Goal: Task Accomplishment & Management: Use online tool/utility

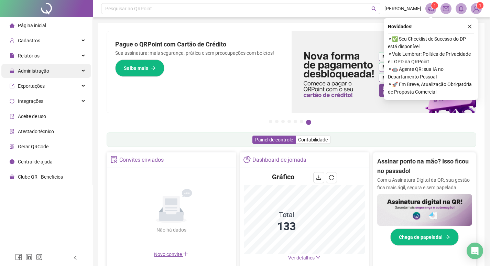
click at [49, 73] on div "Administração" at bounding box center [46, 71] width 90 height 14
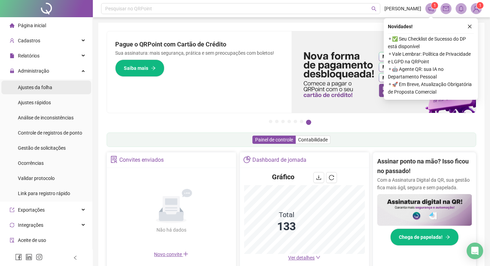
click at [61, 89] on li "Ajustes da folha" at bounding box center [46, 88] width 90 height 14
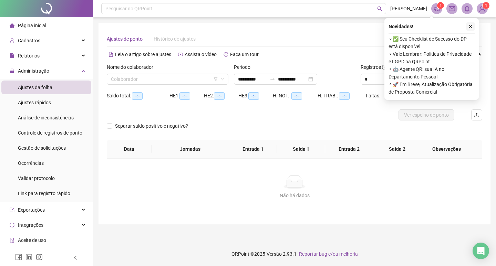
click at [469, 26] on icon "close" at bounding box center [470, 26] width 5 height 5
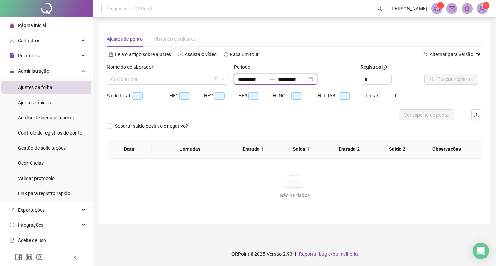
click at [267, 79] on input "**********" at bounding box center [252, 79] width 29 height 8
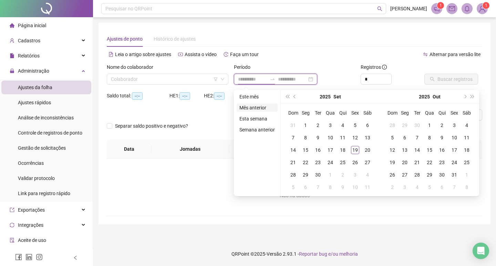
type input "**********"
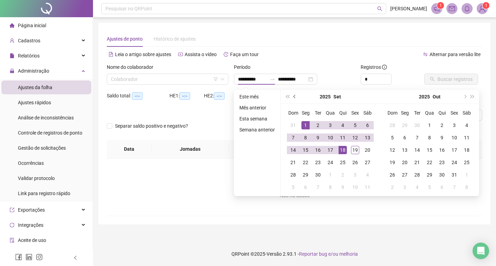
click at [296, 95] on button "prev-year" at bounding box center [295, 97] width 8 height 14
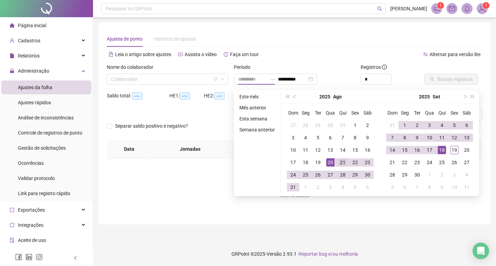
type input "**********"
click at [339, 163] on div "21" at bounding box center [342, 162] width 8 height 8
type input "**********"
click at [456, 152] on div "19" at bounding box center [454, 150] width 8 height 8
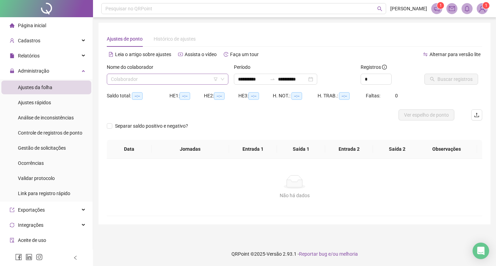
click at [190, 78] on input "search" at bounding box center [164, 79] width 107 height 10
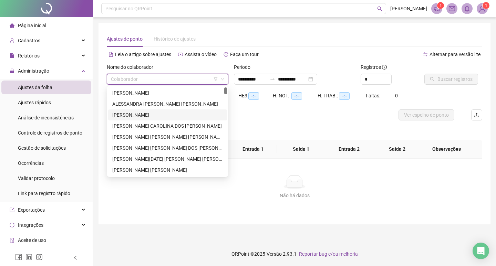
drag, startPoint x: 168, startPoint y: 116, endPoint x: 310, endPoint y: 95, distance: 143.6
click at [169, 116] on div "[PERSON_NAME]" at bounding box center [167, 115] width 110 height 8
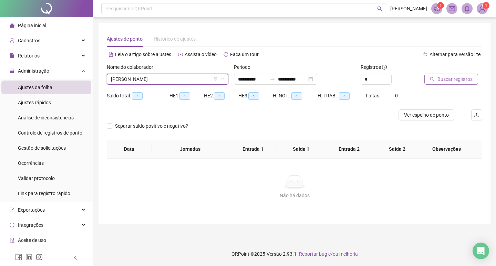
click at [446, 77] on span "Buscar registros" at bounding box center [454, 79] width 35 height 8
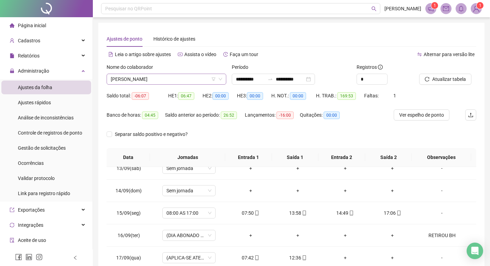
click at [150, 77] on span "[PERSON_NAME]" at bounding box center [167, 79] width 112 height 10
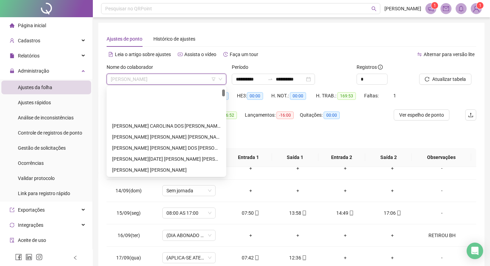
scroll to position [34, 0]
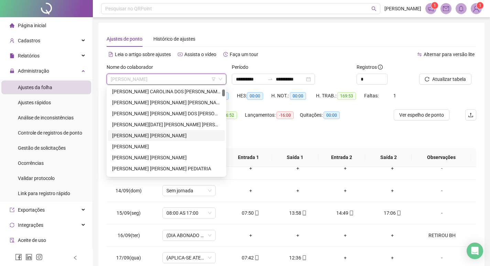
click at [180, 139] on div "[PERSON_NAME] [PERSON_NAME]" at bounding box center [166, 136] width 109 height 8
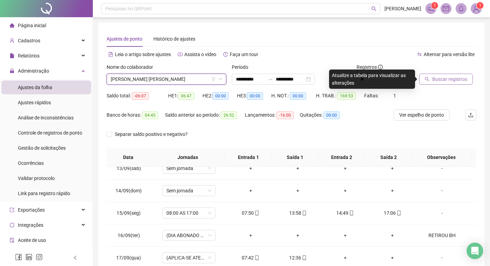
click at [449, 78] on span "Buscar registros" at bounding box center [450, 79] width 35 height 8
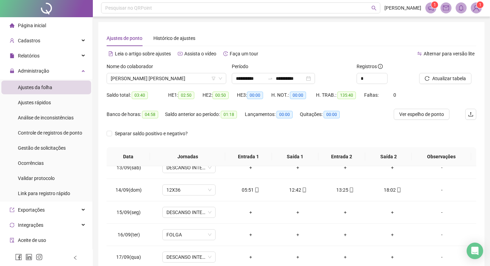
scroll to position [0, 0]
click at [145, 79] on span "[PERSON_NAME] [PERSON_NAME]" at bounding box center [167, 79] width 112 height 10
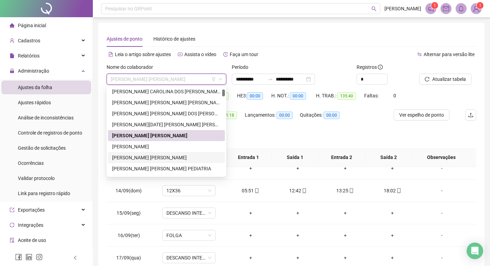
click at [194, 150] on div "[PERSON_NAME]" at bounding box center [166, 147] width 109 height 8
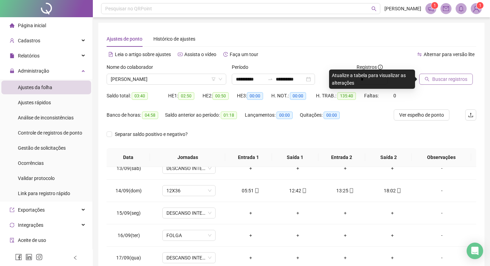
click at [437, 78] on span "Buscar registros" at bounding box center [450, 79] width 35 height 8
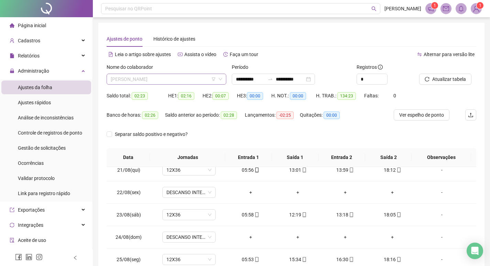
click at [163, 82] on span "[PERSON_NAME]" at bounding box center [167, 79] width 112 height 10
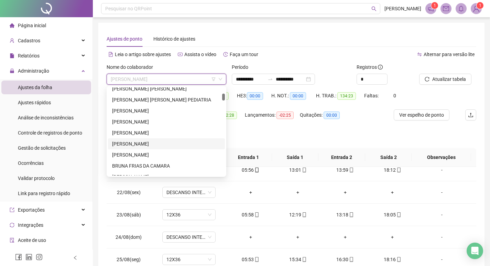
scroll to position [138, 0]
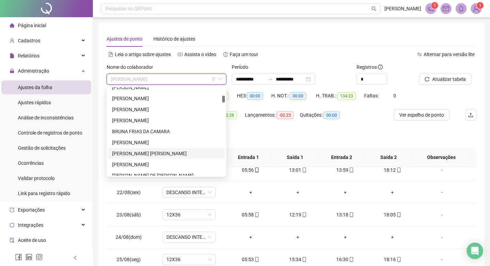
drag, startPoint x: 171, startPoint y: 154, endPoint x: 412, endPoint y: 94, distance: 248.4
click at [171, 155] on div "[PERSON_NAME] [PERSON_NAME]" at bounding box center [166, 154] width 109 height 8
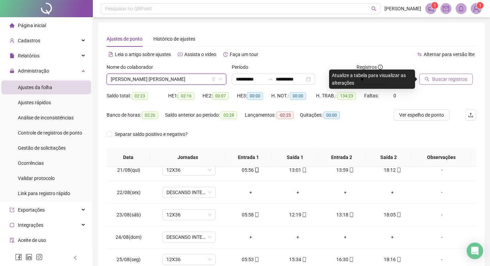
click at [435, 76] on span "Buscar registros" at bounding box center [450, 79] width 35 height 8
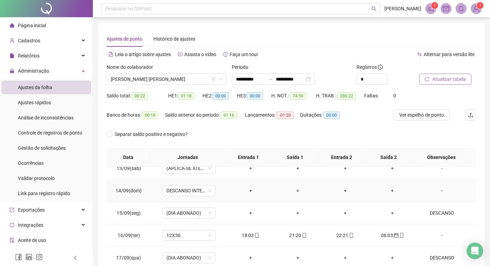
scroll to position [86, 0]
